Goal: Complete application form: Complete application form

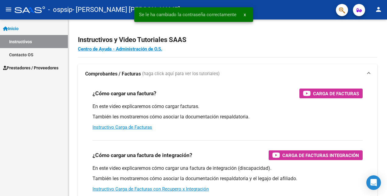
click at [36, 64] on link "Prestadores / Proveedores" at bounding box center [34, 67] width 68 height 13
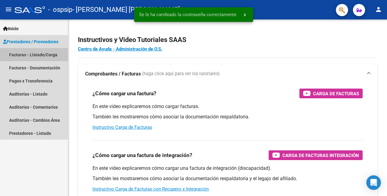
click at [31, 54] on link "Facturas - Listado/Carga" at bounding box center [34, 54] width 68 height 13
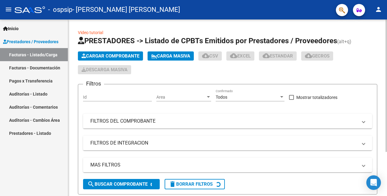
click at [93, 54] on span "Cargar Comprobante" at bounding box center [111, 55] width 58 height 5
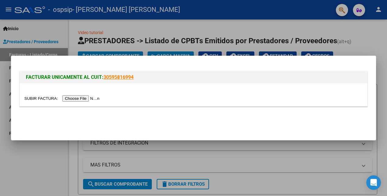
click at [78, 100] on input "file" at bounding box center [62, 98] width 77 height 6
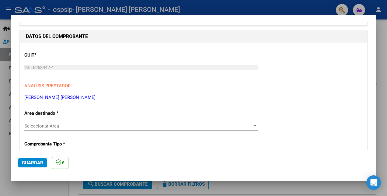
scroll to position [83, 0]
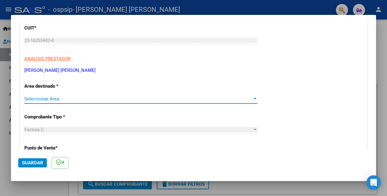
click at [104, 97] on span "Seleccionar Area" at bounding box center [138, 98] width 228 height 5
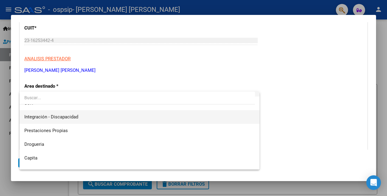
click at [93, 121] on span "Integración - Discapacidad" at bounding box center [139, 117] width 230 height 14
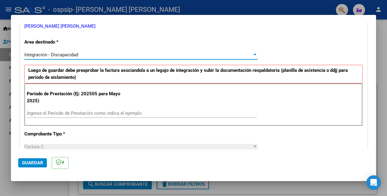
scroll to position [130, 0]
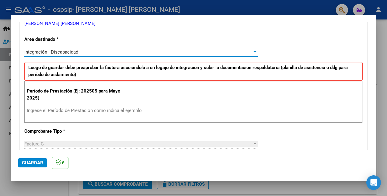
click at [86, 110] on input "Ingrese el Período de Prestación como indica el ejemplo" at bounding box center [142, 110] width 230 height 5
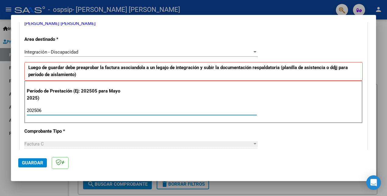
type input "202506"
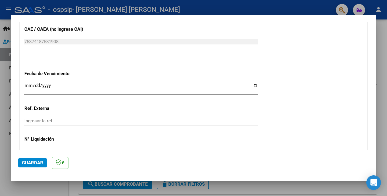
scroll to position [390, 0]
click at [252, 83] on input "Ingresar la fecha" at bounding box center [140, 88] width 233 height 10
type input "[DATE]"
click at [30, 165] on span "Guardar" at bounding box center [32, 162] width 21 height 5
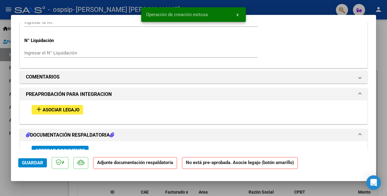
scroll to position [482, 0]
click at [73, 107] on span "Asociar Legajo" at bounding box center [61, 109] width 37 height 5
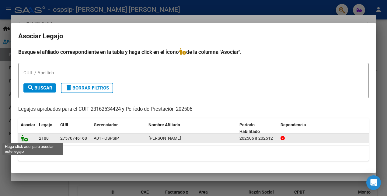
click at [24, 137] on icon at bounding box center [24, 138] width 7 height 7
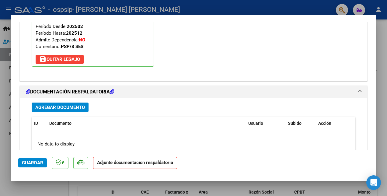
scroll to position [659, 0]
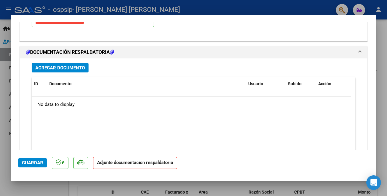
click at [65, 65] on span "Agregar Documento" at bounding box center [60, 67] width 50 height 5
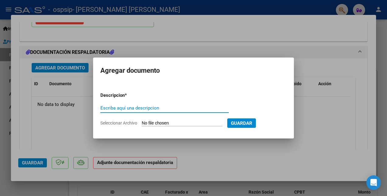
click at [156, 122] on input "Seleccionar Archivo" at bounding box center [182, 123] width 81 height 6
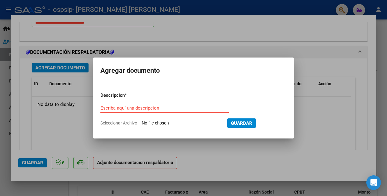
type input "C:\fakepath\[PERSON_NAME] planilla [DATE].pdf"
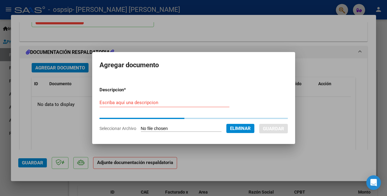
click at [118, 101] on form "Descripcion * Escriba aquí una descripcion Seleccionar Archivo Eliminar Guardar" at bounding box center [193, 109] width 188 height 54
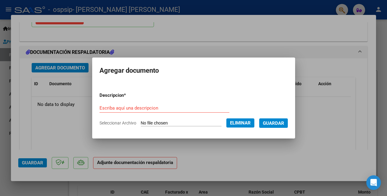
click at [116, 113] on div "Escriba aquí una descripcion" at bounding box center [164, 110] width 130 height 15
click at [113, 110] on input "Escriba aquí una descripcion" at bounding box center [164, 107] width 130 height 5
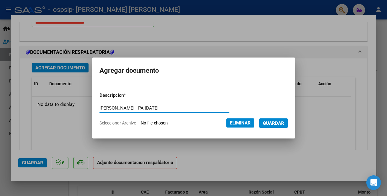
click at [113, 110] on input "[PERSON_NAME] - PA [DATE]" at bounding box center [164, 107] width 130 height 5
click at [113, 110] on input "[PERSON_NAME] - PA [DATE] PSP" at bounding box center [164, 107] width 130 height 5
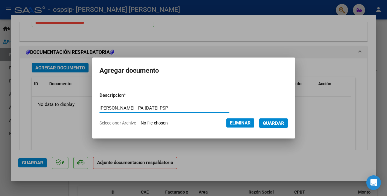
click at [113, 110] on input "[PERSON_NAME] - PA [DATE] PSP" at bounding box center [164, 107] width 130 height 5
type input "[PERSON_NAME] - PA [DATE] PSP"
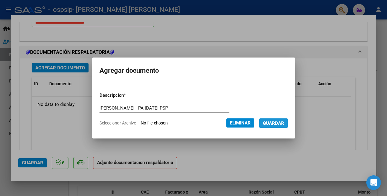
click at [274, 125] on span "Guardar" at bounding box center [273, 122] width 21 height 5
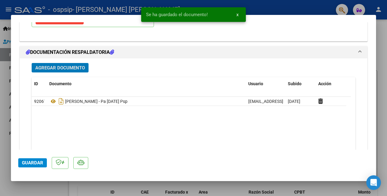
click at [30, 167] on button "Guardar" at bounding box center [32, 162] width 29 height 9
click at [33, 184] on div at bounding box center [193, 98] width 387 height 196
type input "$ 0,00"
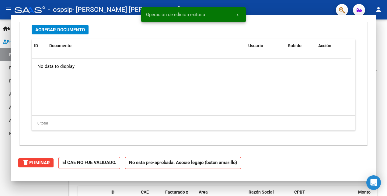
scroll to position [586, 0]
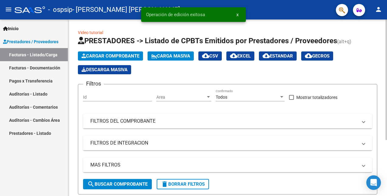
click at [119, 59] on button "Cargar Comprobante" at bounding box center [110, 55] width 65 height 9
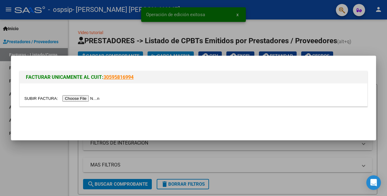
click at [85, 97] on input "file" at bounding box center [62, 98] width 77 height 6
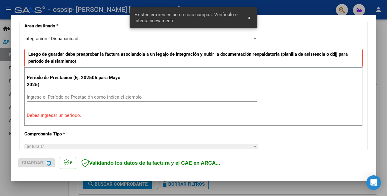
scroll to position [148, 0]
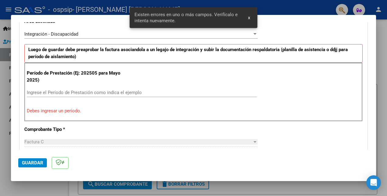
click at [110, 93] on input "Ingrese el Período de Prestación como indica el ejemplo" at bounding box center [142, 92] width 230 height 5
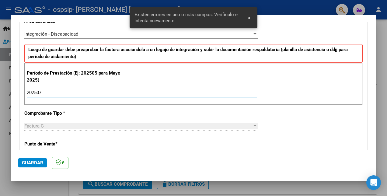
type input "202507"
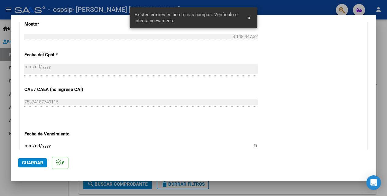
scroll to position [425, 0]
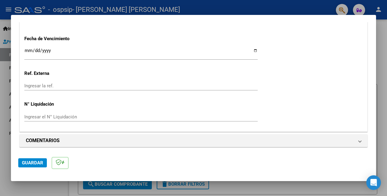
click at [251, 50] on input "Ingresar la fecha" at bounding box center [140, 53] width 233 height 10
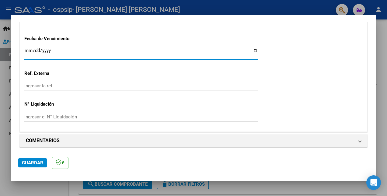
type input "[DATE]"
click at [30, 162] on span "Guardar" at bounding box center [32, 162] width 21 height 5
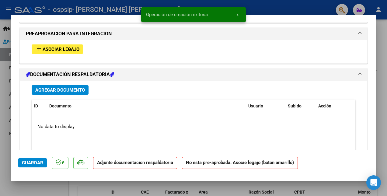
scroll to position [542, 0]
click at [57, 47] on span "Asociar Legajo" at bounding box center [61, 49] width 37 height 5
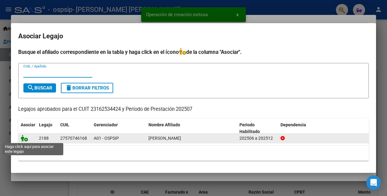
click at [24, 139] on icon at bounding box center [24, 138] width 7 height 7
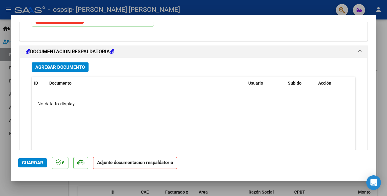
scroll to position [662, 0]
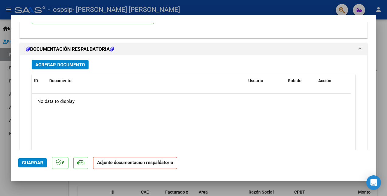
click at [64, 62] on span "Agregar Documento" at bounding box center [60, 64] width 50 height 5
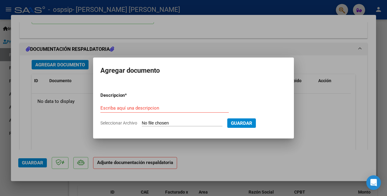
click at [156, 122] on input "Seleccionar Archivo" at bounding box center [182, 123] width 81 height 6
type input "C:\fakepath\[PERSON_NAME] planilla [DATE].pdf"
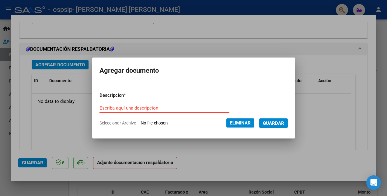
click at [140, 104] on div "Escriba aquí una descripcion" at bounding box center [164, 107] width 130 height 9
paste input "[PERSON_NAME] - PA [DATE] PSP"
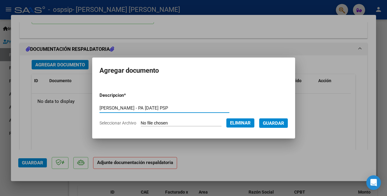
click at [156, 108] on input "[PERSON_NAME] - PA [DATE] PSP" at bounding box center [164, 107] width 130 height 5
type input "[PERSON_NAME] - PA [DATE] PSP"
click at [277, 123] on span "Guardar" at bounding box center [273, 122] width 21 height 5
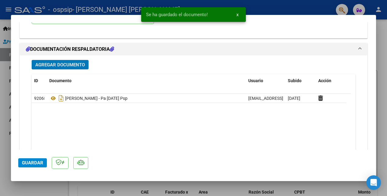
click at [21, 166] on button "Guardar" at bounding box center [32, 162] width 29 height 9
click at [29, 189] on div at bounding box center [193, 98] width 387 height 196
type input "$ 0,00"
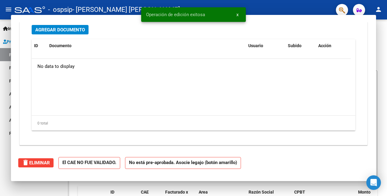
scroll to position [589, 0]
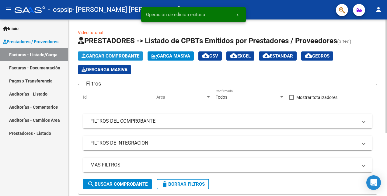
click at [121, 54] on span "Cargar Comprobante" at bounding box center [111, 55] width 58 height 5
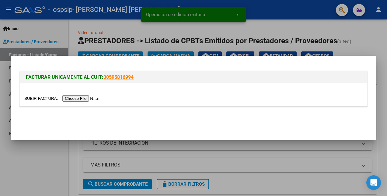
click at [86, 98] on input "file" at bounding box center [62, 98] width 77 height 6
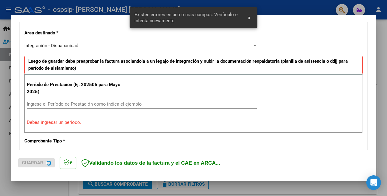
scroll to position [137, 0]
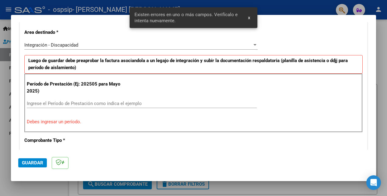
click at [71, 97] on div "Período de Prestación (Ej: 202505 para [DATE]) Ingrese el Período de Prestación…" at bounding box center [193, 103] width 338 height 58
click at [73, 102] on input "Ingrese el Período de Prestación como indica el ejemplo" at bounding box center [142, 103] width 230 height 5
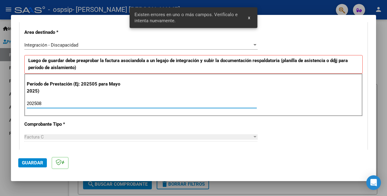
type input "202508"
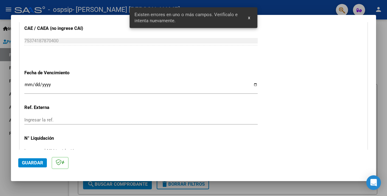
scroll to position [391, 0]
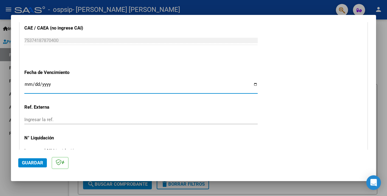
click at [252, 84] on input "Ingresar la fecha" at bounding box center [140, 87] width 233 height 10
type input "[DATE]"
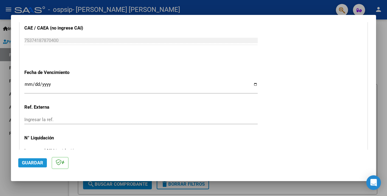
click at [32, 163] on span "Guardar" at bounding box center [32, 162] width 21 height 5
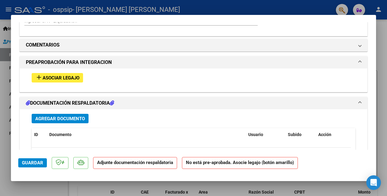
scroll to position [514, 0]
click at [59, 75] on span "Asociar Legajo" at bounding box center [61, 77] width 37 height 5
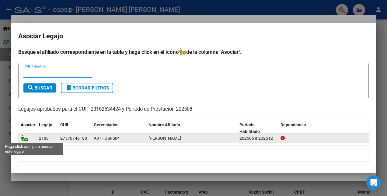
click at [23, 137] on icon at bounding box center [24, 138] width 7 height 7
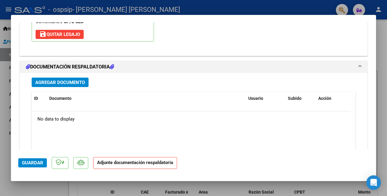
scroll to position [646, 0]
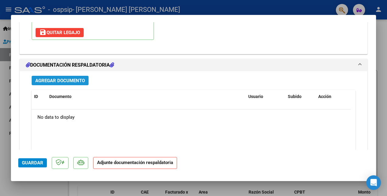
click at [64, 82] on button "Agregar Documento" at bounding box center [60, 80] width 57 height 9
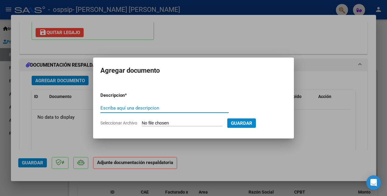
click at [154, 121] on input "Seleccionar Archivo" at bounding box center [182, 123] width 81 height 6
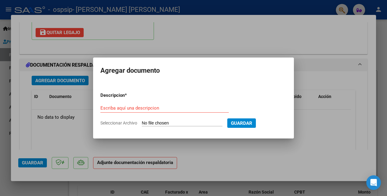
type input "C:\fakepath\[PERSON_NAME] planilla [DATE].pdf"
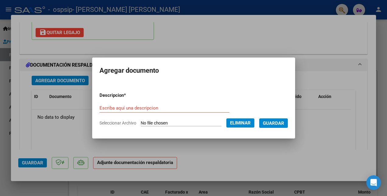
click at [172, 107] on input "Escriba aquí una descripcion" at bounding box center [164, 107] width 130 height 5
paste input "[PERSON_NAME] - PA [DATE] PSP"
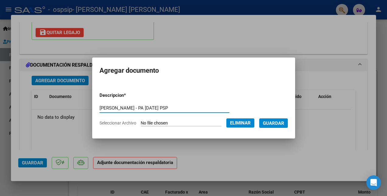
click at [155, 106] on input "[PERSON_NAME] - PA [DATE] PSP" at bounding box center [164, 107] width 130 height 5
type input "[PERSON_NAME] - PA [DATE] PSP"
click at [273, 123] on span "Guardar" at bounding box center [273, 122] width 21 height 5
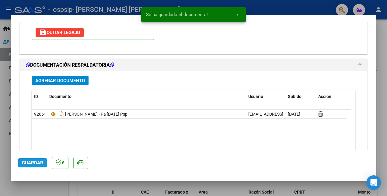
click at [23, 166] on button "Guardar" at bounding box center [32, 162] width 29 height 9
click at [6, 182] on div at bounding box center [193, 98] width 387 height 196
type input "$ 0,00"
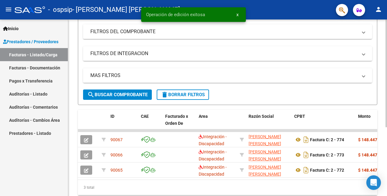
scroll to position [90, 0]
